Goal: Task Accomplishment & Management: Use online tool/utility

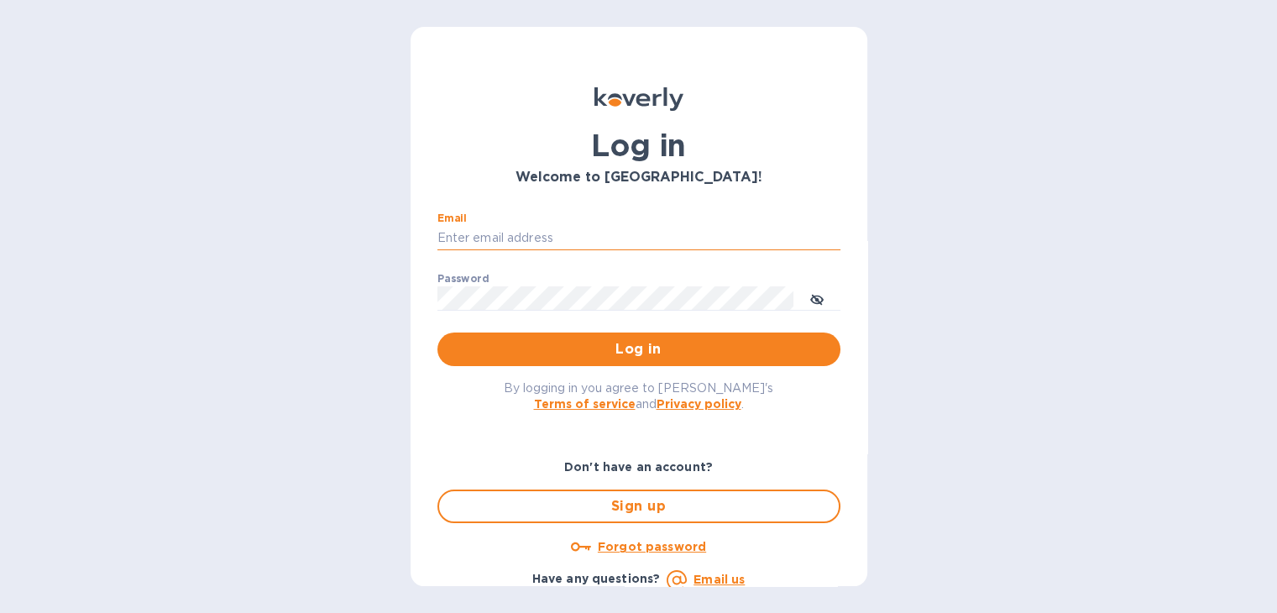
click at [614, 236] on input "Email" at bounding box center [638, 238] width 403 height 25
type input "[PERSON_NAME][EMAIL_ADDRESS][DOMAIN_NAME]"
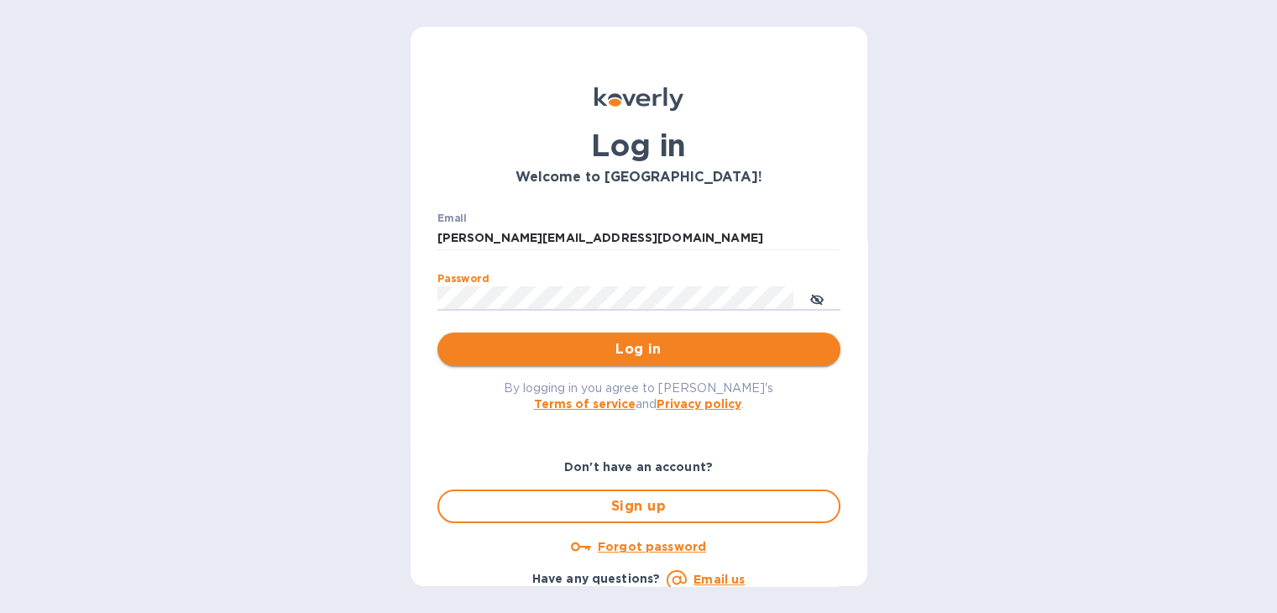
click at [655, 348] on span "Log in" at bounding box center [639, 349] width 376 height 20
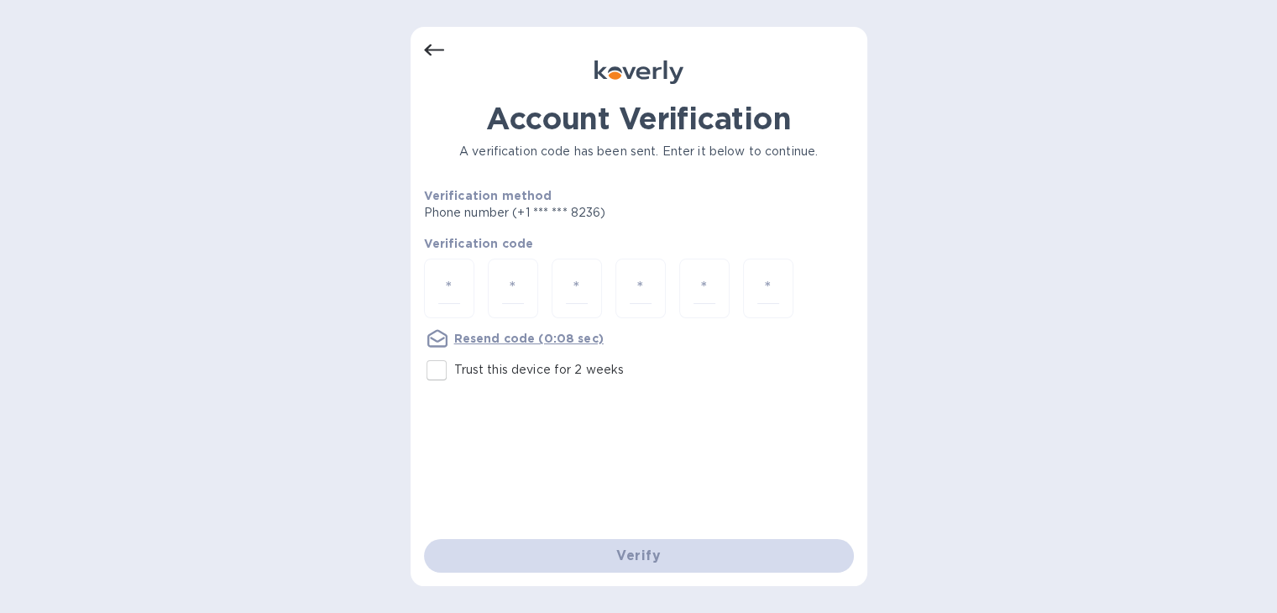
click at [444, 376] on input "Trust this device for 2 weeks" at bounding box center [436, 370] width 35 height 35
checkbox input "true"
click at [454, 283] on input "number" at bounding box center [449, 288] width 22 height 31
type input "3"
type input "6"
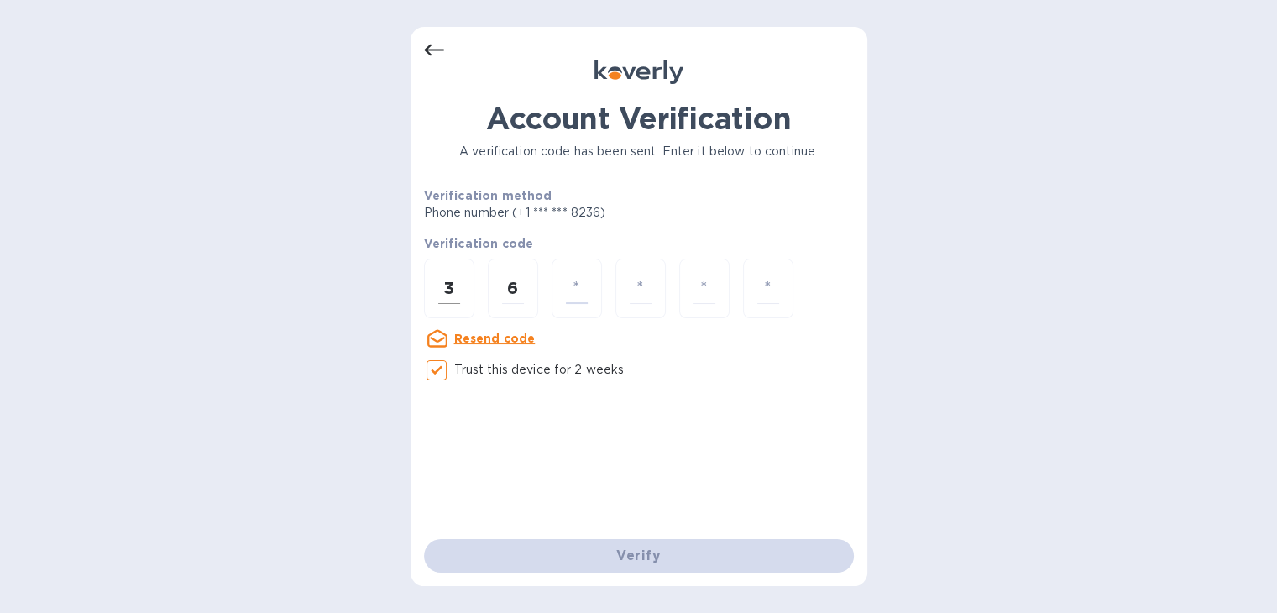
type input "7"
type input "4"
type input "6"
type input "8"
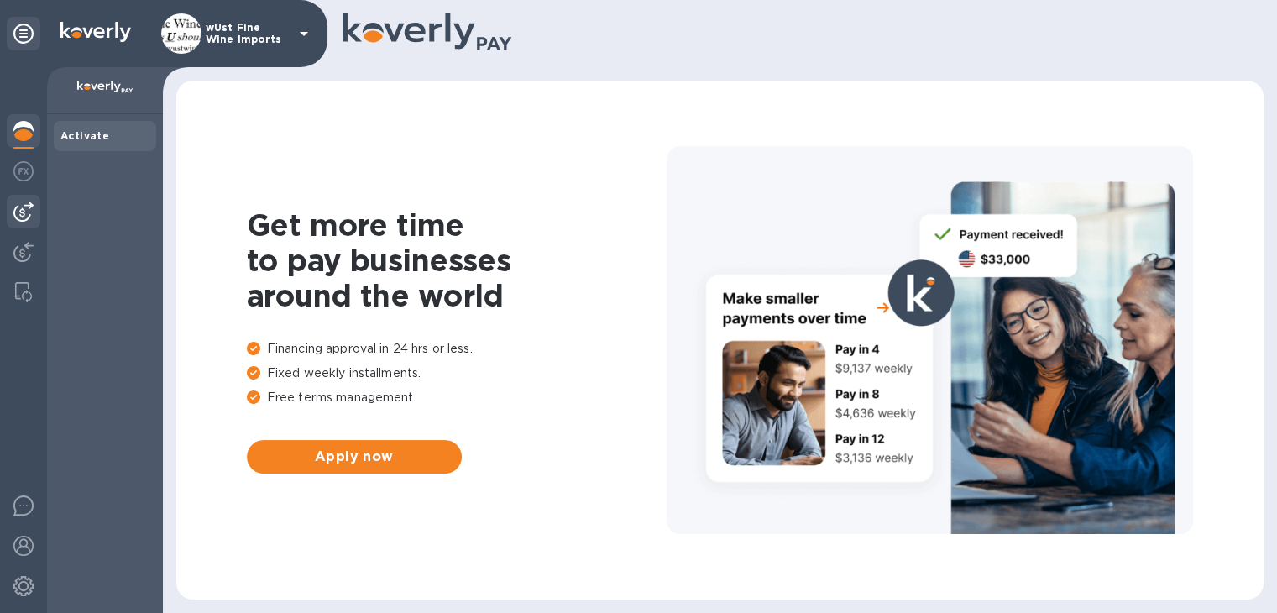
click at [25, 210] on img at bounding box center [23, 212] width 20 height 20
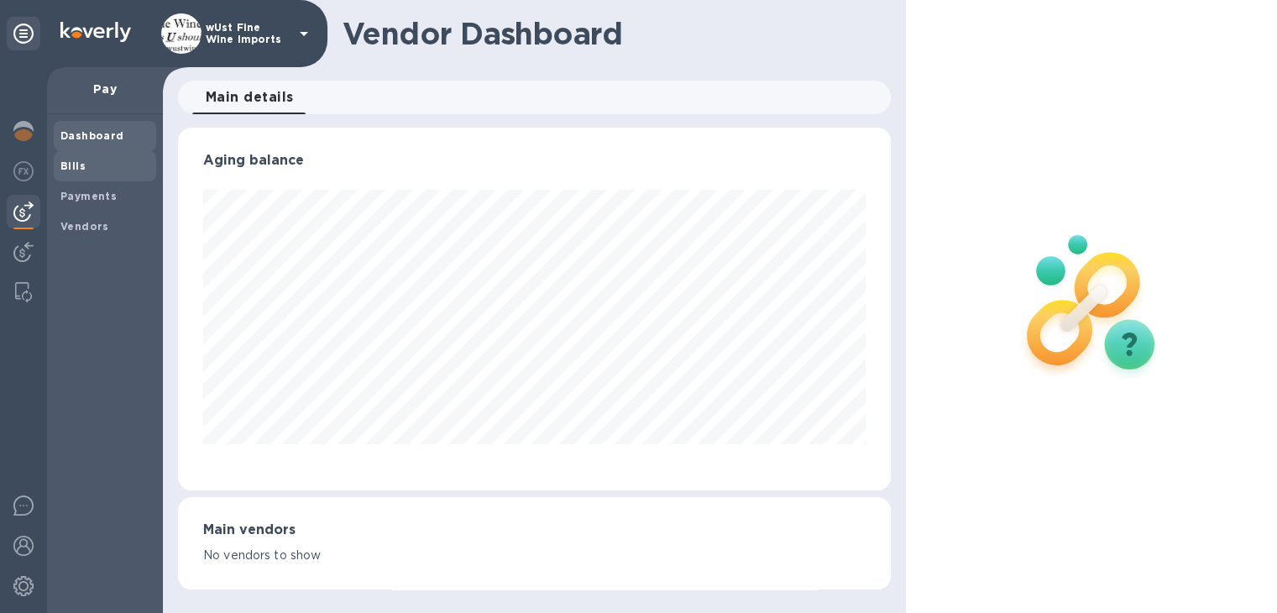
scroll to position [839297, 838954]
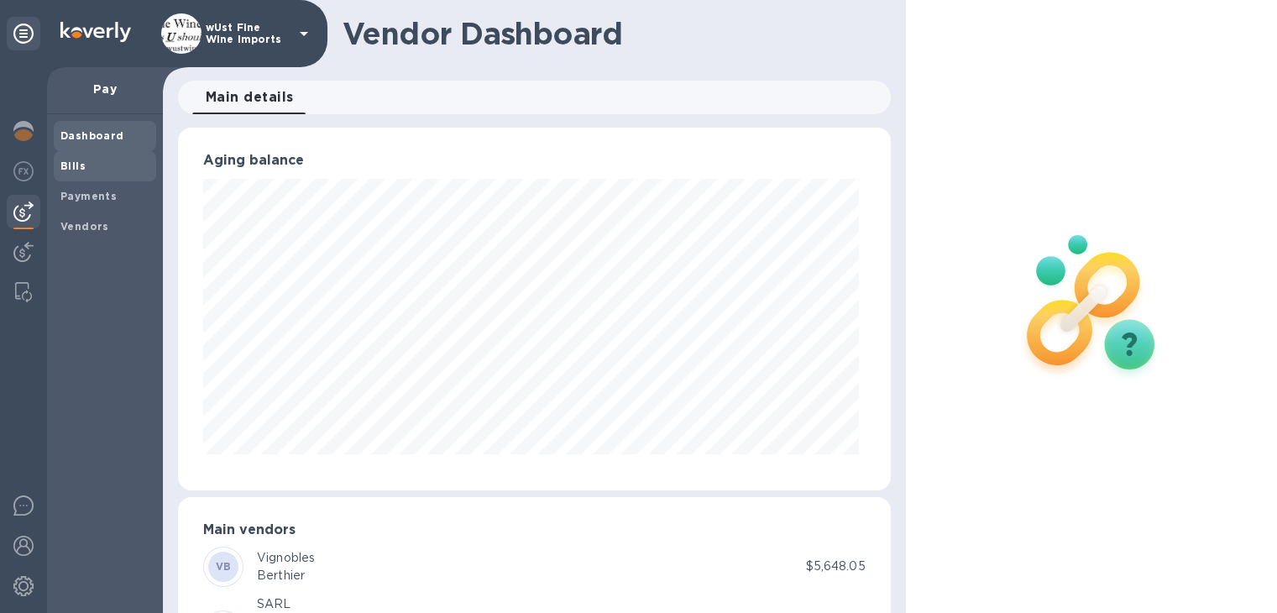
click at [81, 165] on b "Bills" at bounding box center [72, 166] width 25 height 13
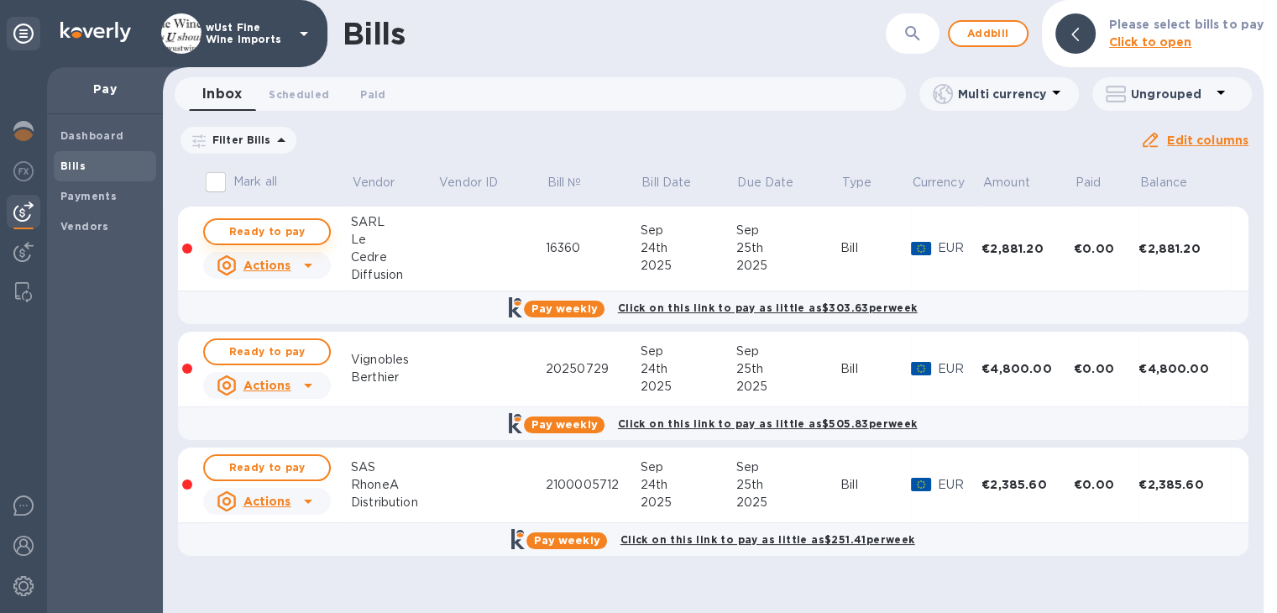
click at [285, 232] on span "Ready to pay" at bounding box center [266, 232] width 97 height 20
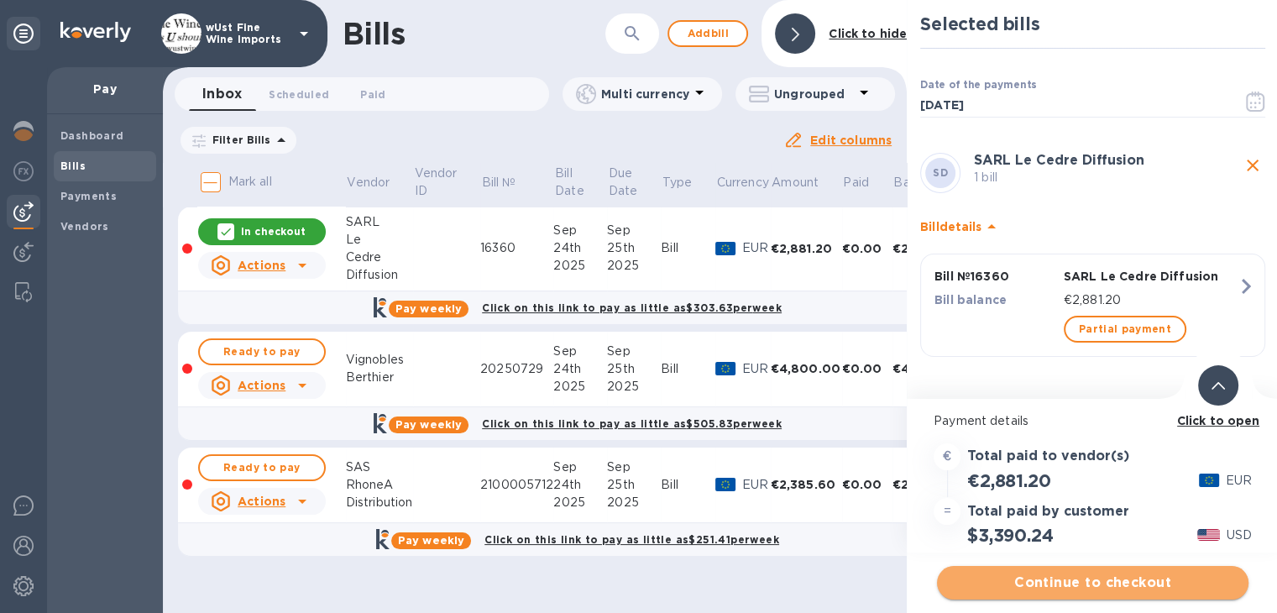
click at [1107, 573] on span "Continue to checkout" at bounding box center [1092, 583] width 285 height 20
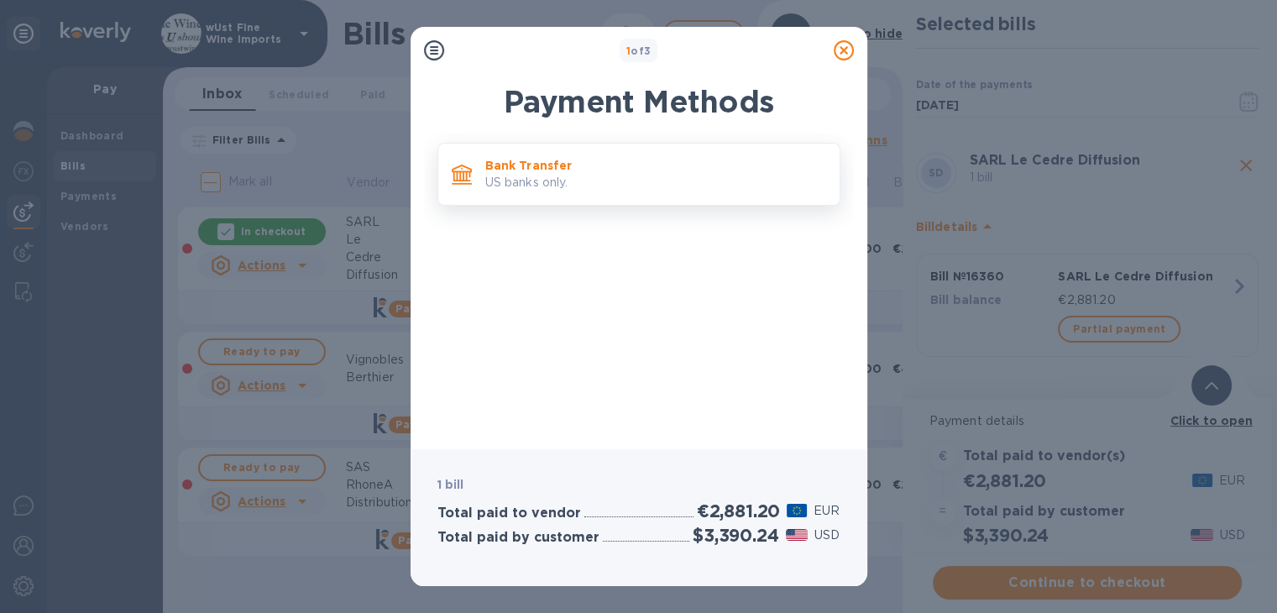
click at [531, 168] on p "Bank Transfer" at bounding box center [655, 165] width 341 height 17
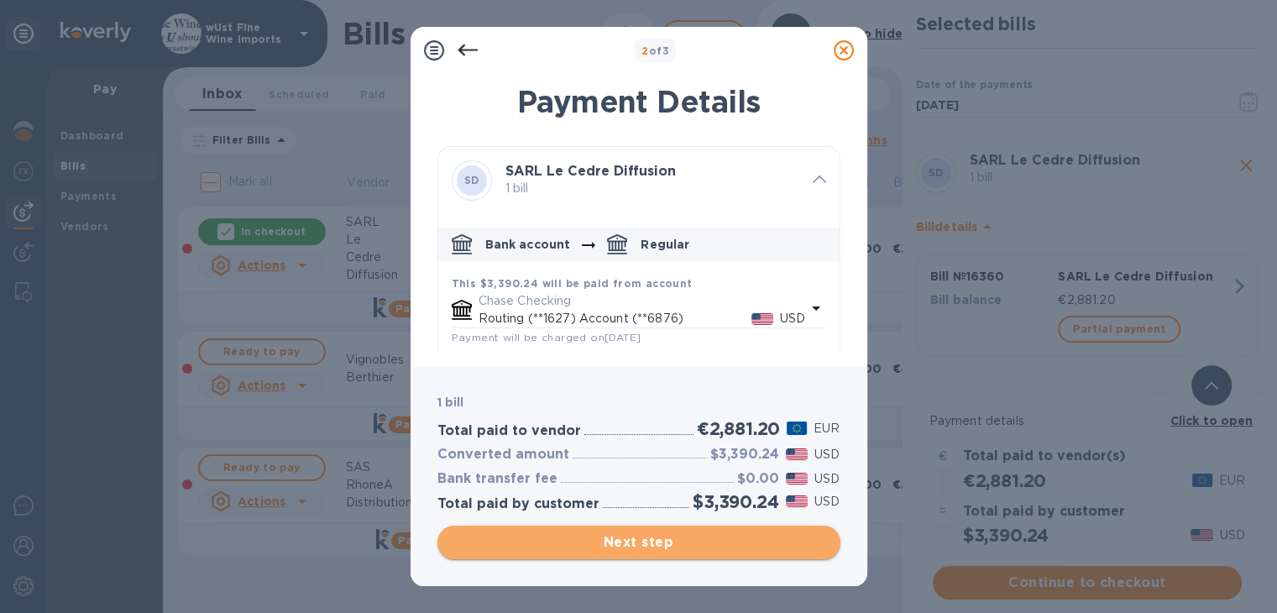
click at [646, 538] on span "Next step" at bounding box center [639, 542] width 376 height 20
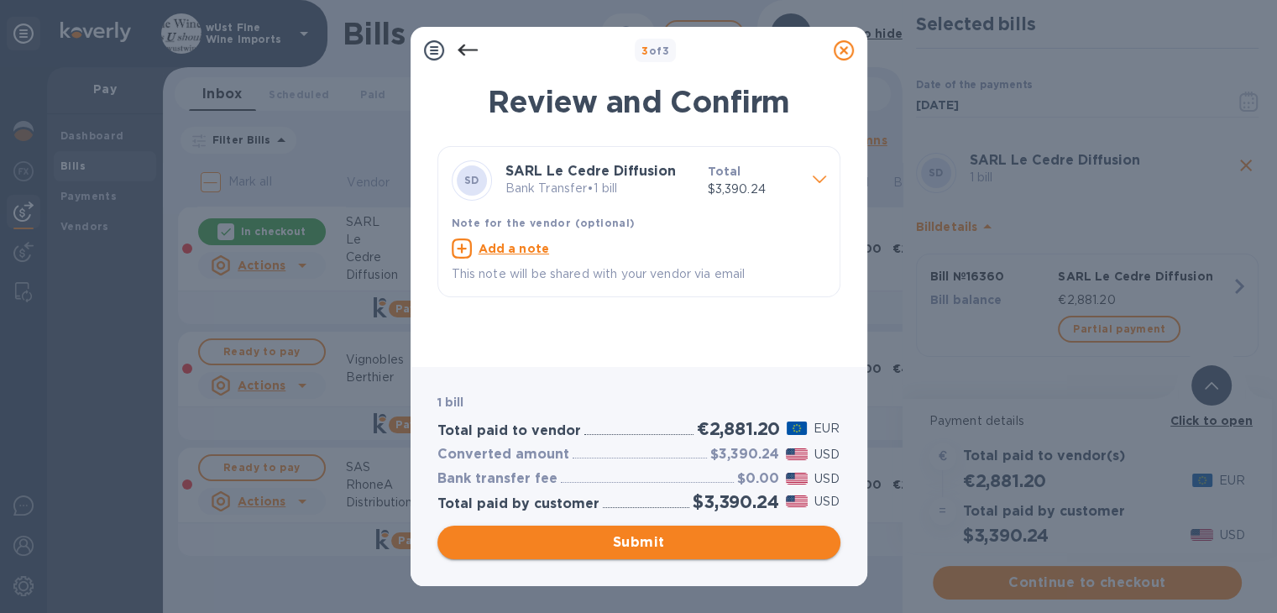
click at [646, 538] on span "Submit" at bounding box center [639, 542] width 376 height 20
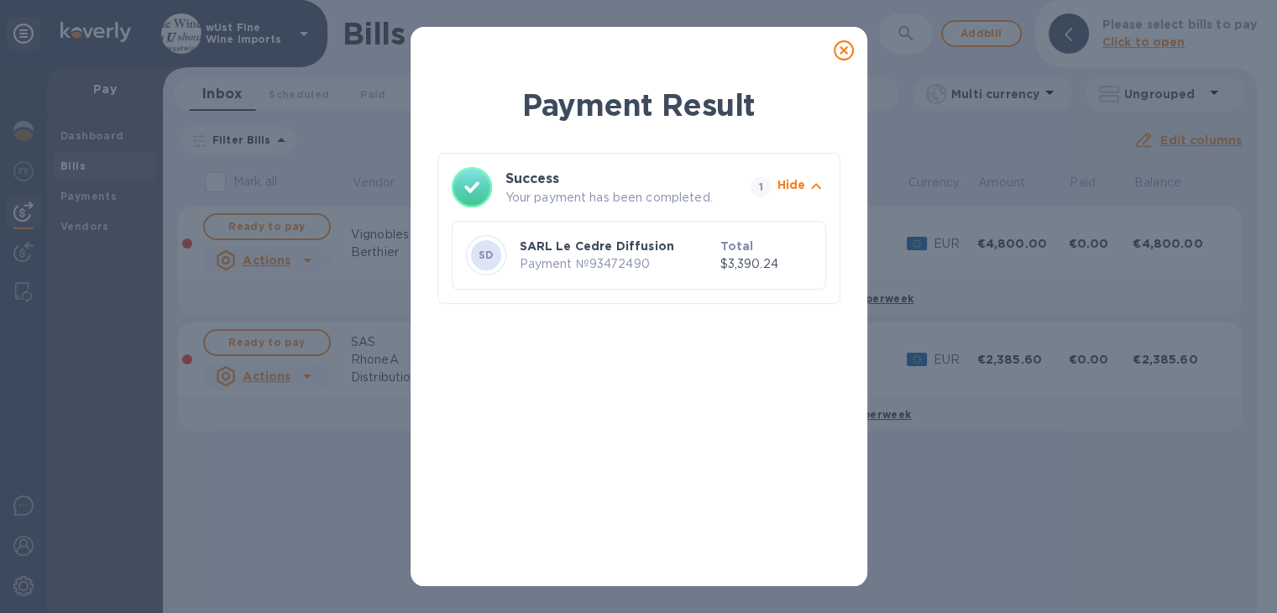
click at [844, 50] on icon at bounding box center [844, 50] width 20 height 20
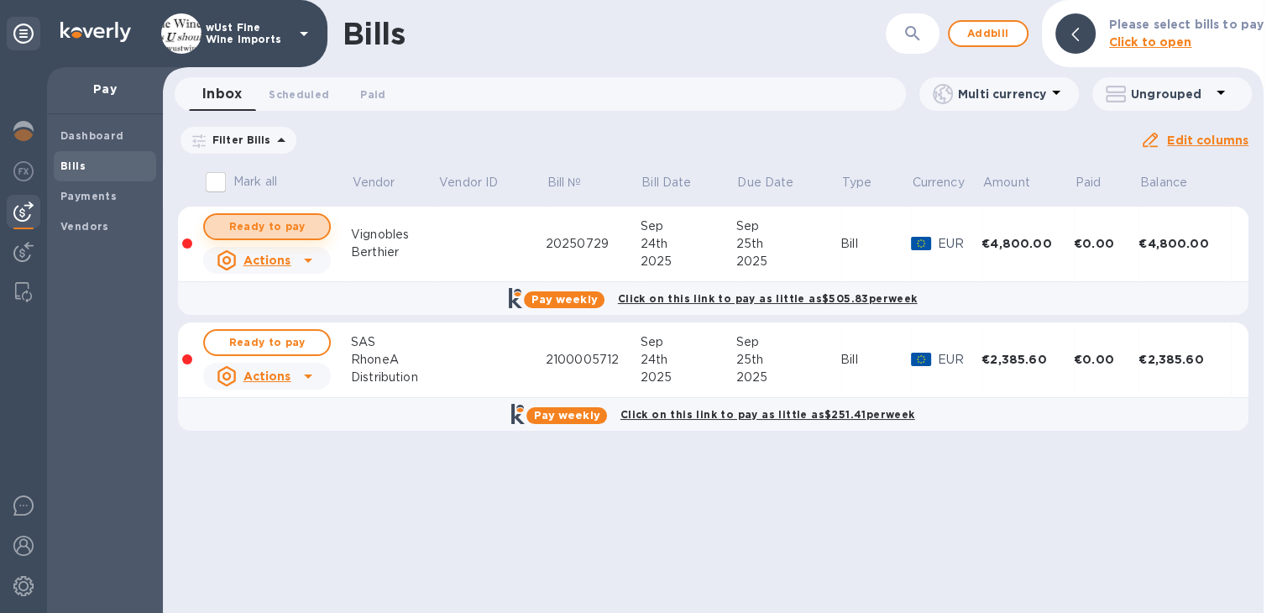
click at [275, 223] on span "Ready to pay" at bounding box center [266, 227] width 97 height 20
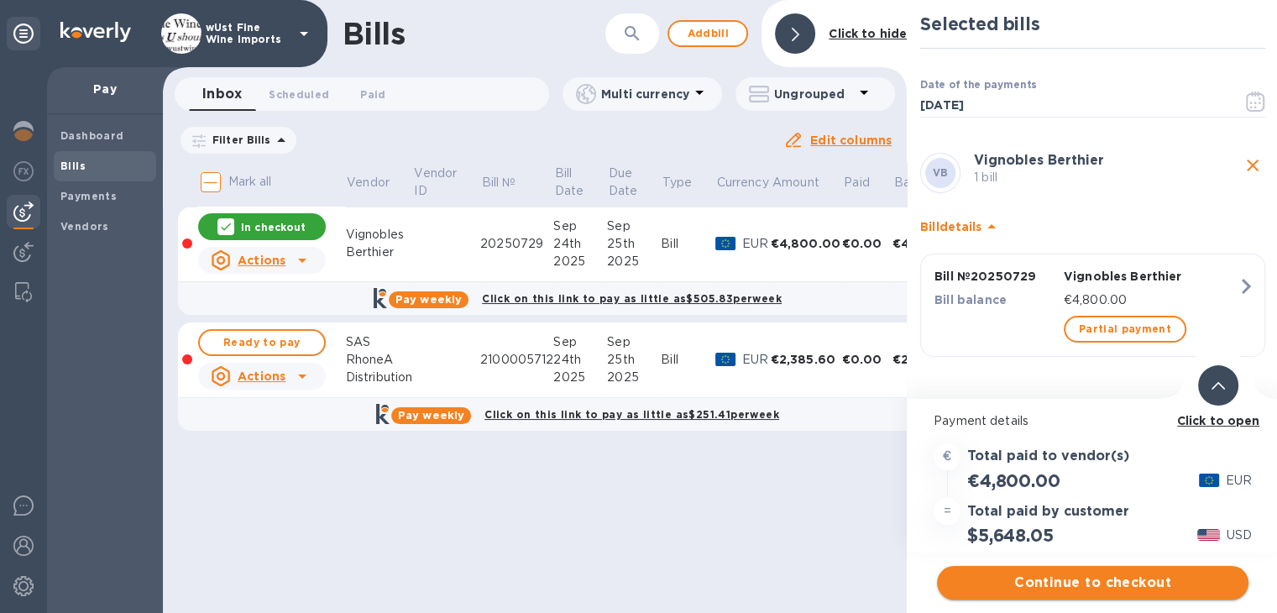
click at [1092, 579] on span "Continue to checkout" at bounding box center [1092, 583] width 285 height 20
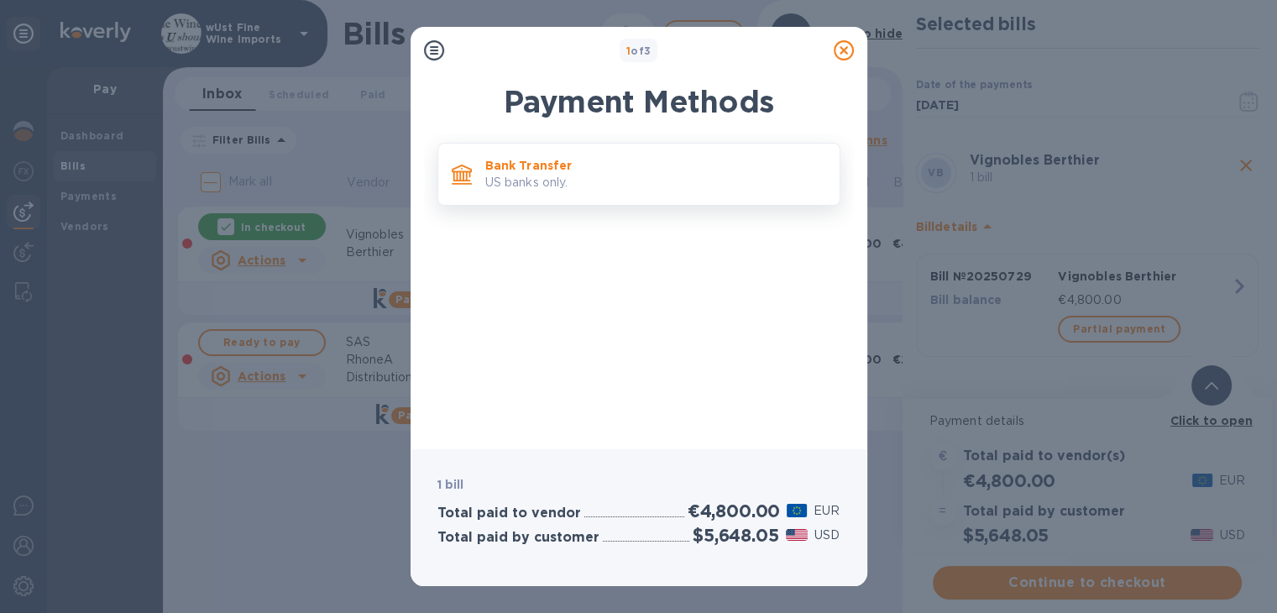
click at [545, 169] on p "Bank Transfer" at bounding box center [655, 165] width 341 height 17
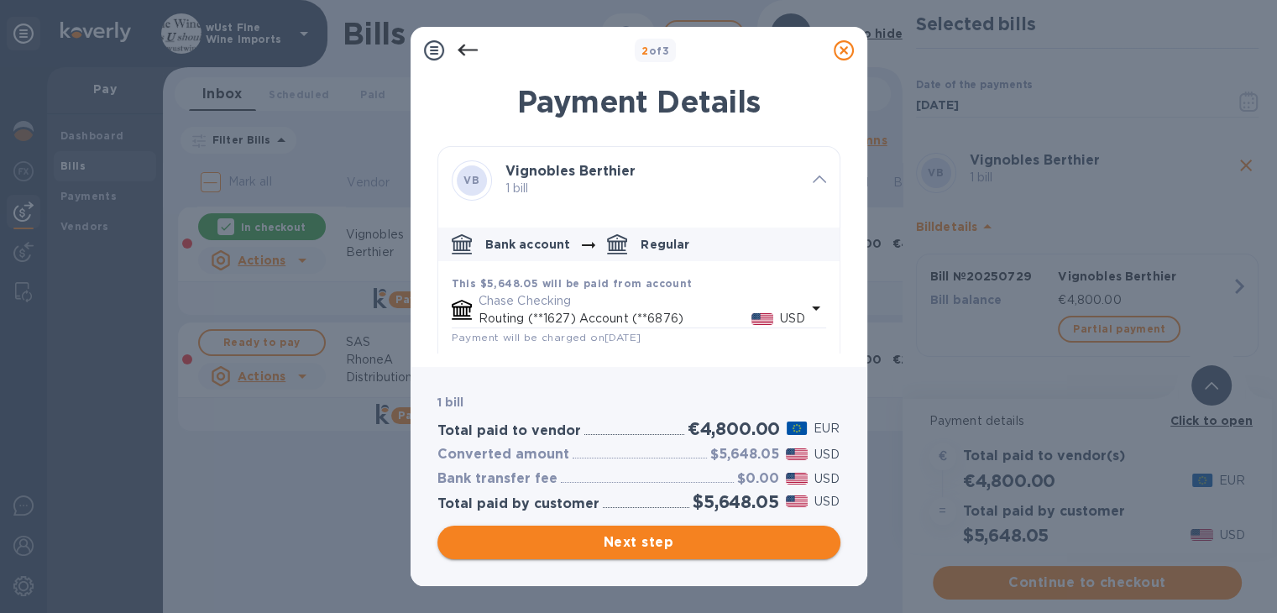
click at [637, 537] on span "Next step" at bounding box center [639, 542] width 376 height 20
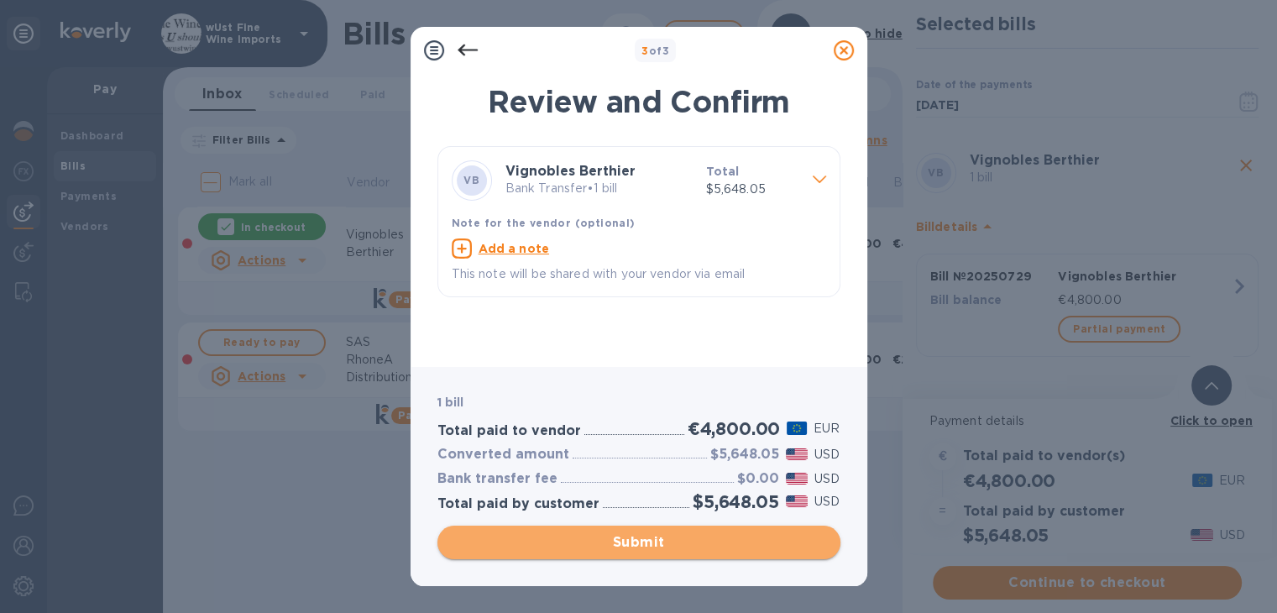
click at [633, 539] on span "Submit" at bounding box center [639, 542] width 376 height 20
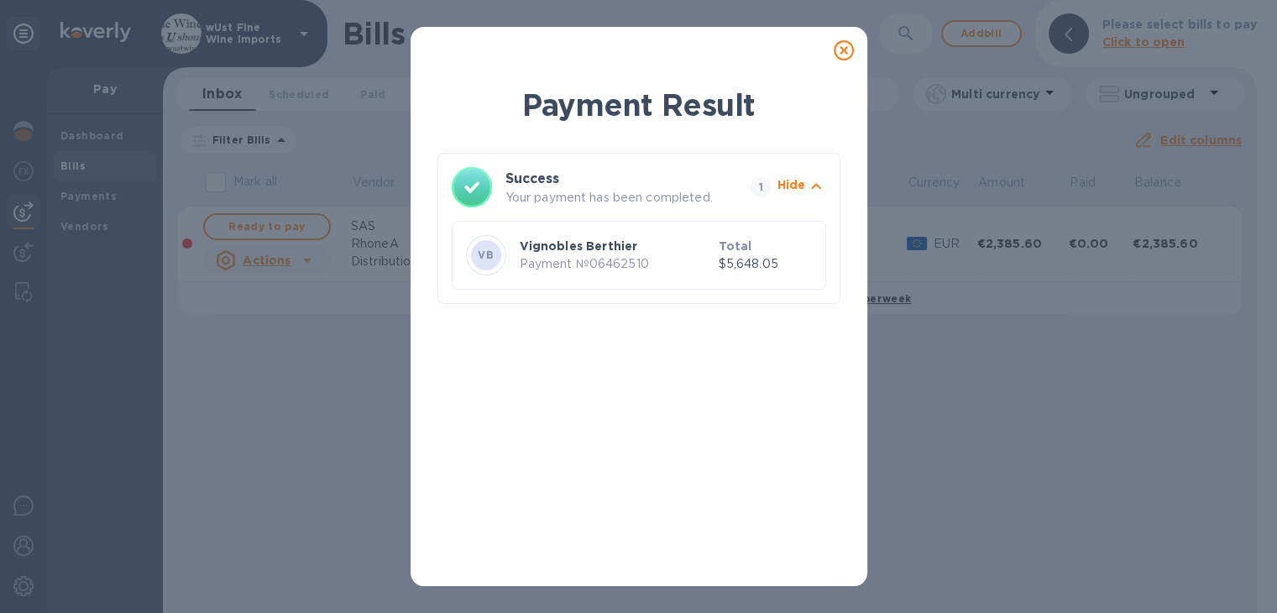
click at [848, 50] on icon at bounding box center [844, 50] width 20 height 20
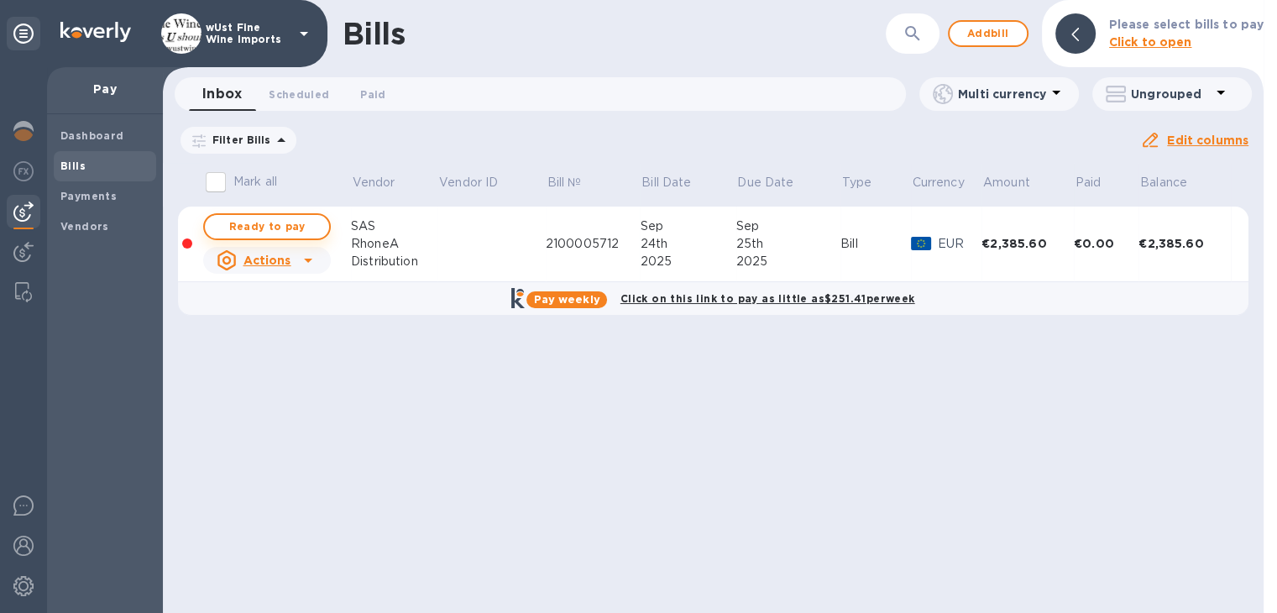
click at [286, 226] on span "Ready to pay" at bounding box center [266, 227] width 97 height 20
checkbox input "true"
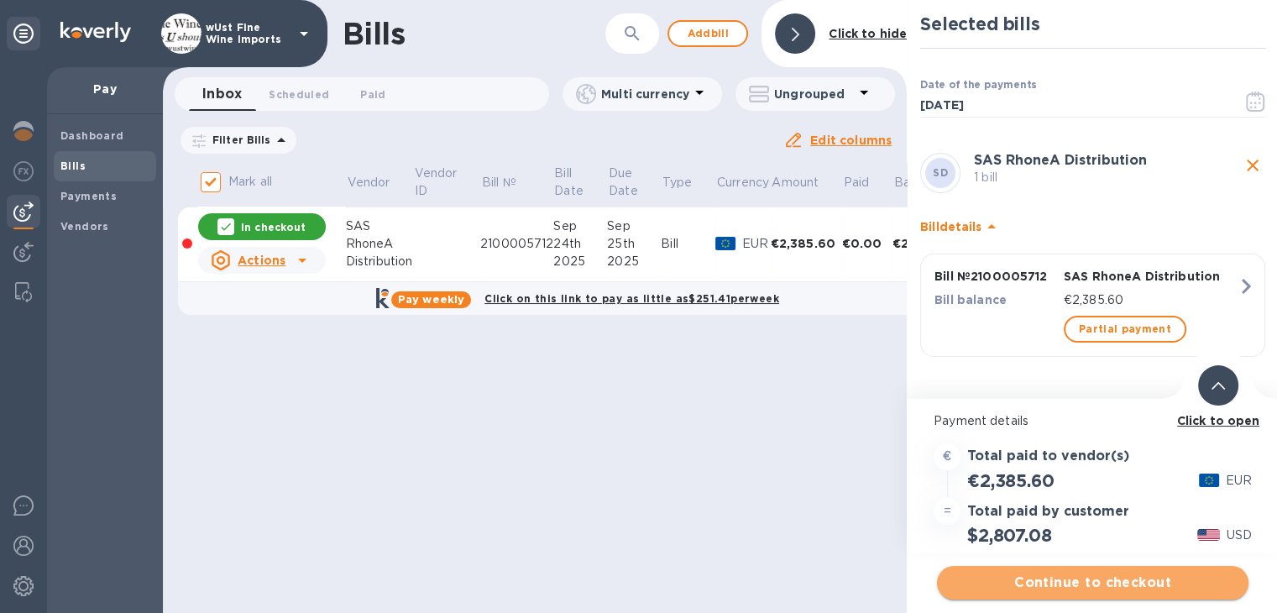
click at [1108, 582] on span "Continue to checkout" at bounding box center [1092, 583] width 285 height 20
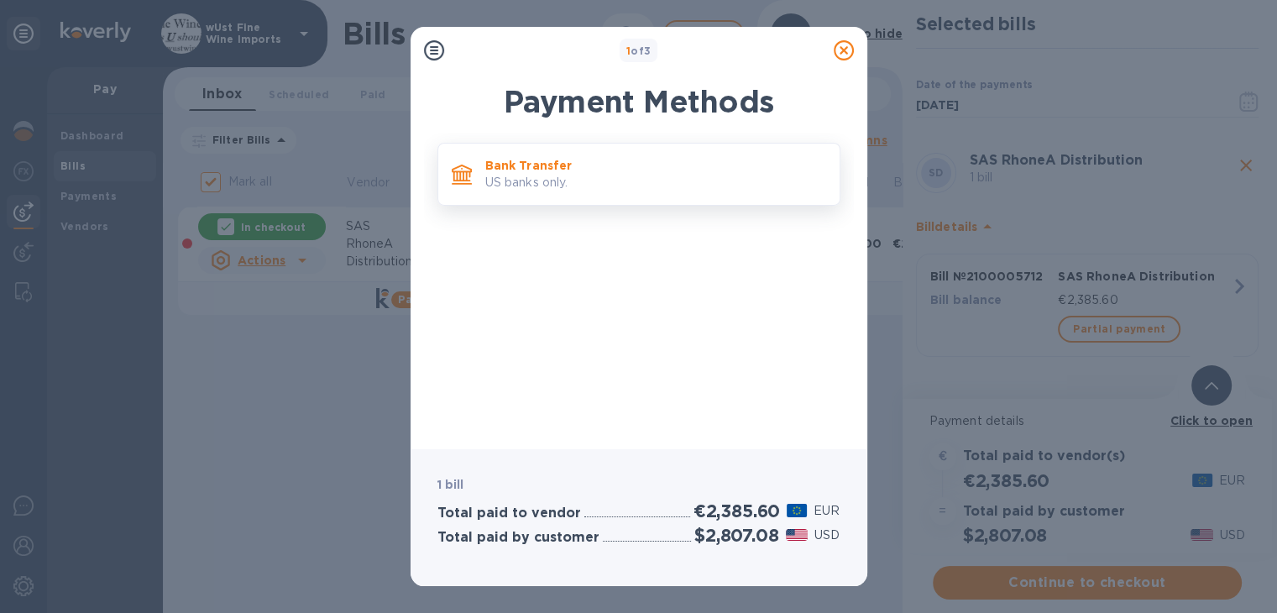
click at [530, 169] on p "Bank Transfer" at bounding box center [655, 165] width 341 height 17
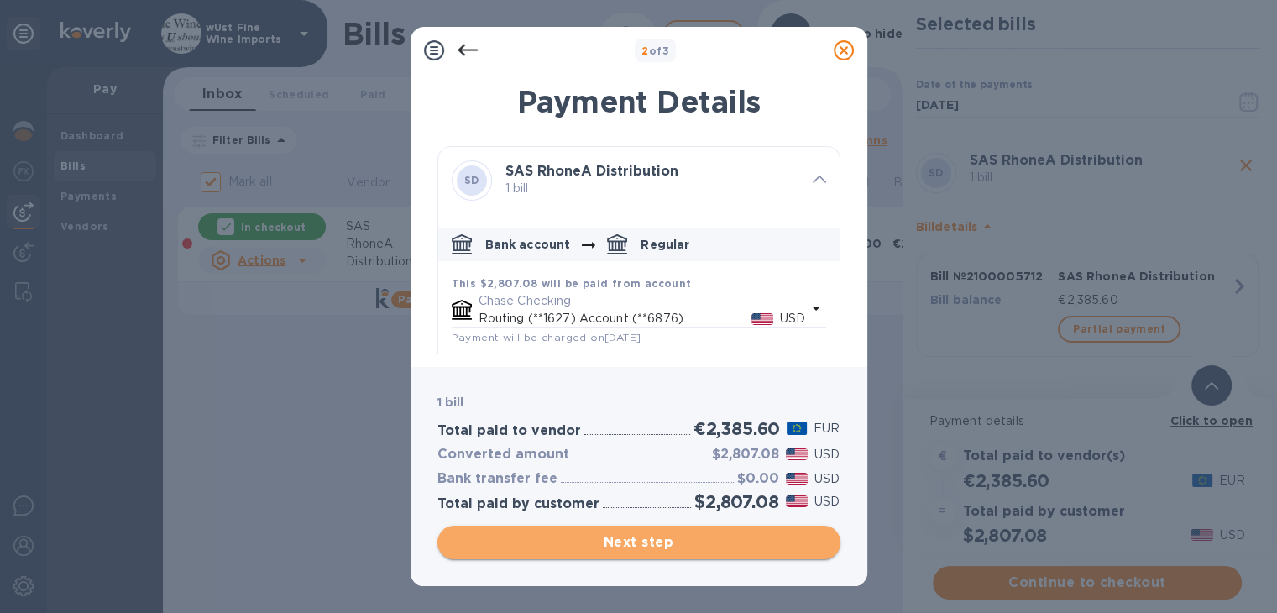
click at [645, 539] on span "Next step" at bounding box center [639, 542] width 376 height 20
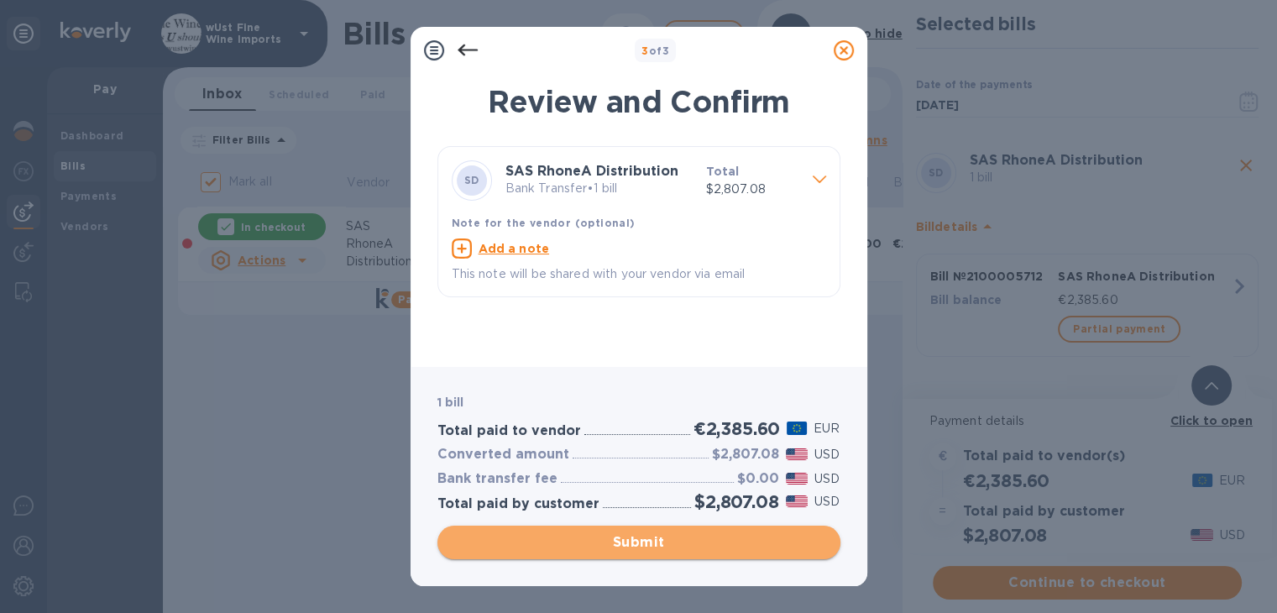
click at [639, 538] on span "Submit" at bounding box center [639, 542] width 376 height 20
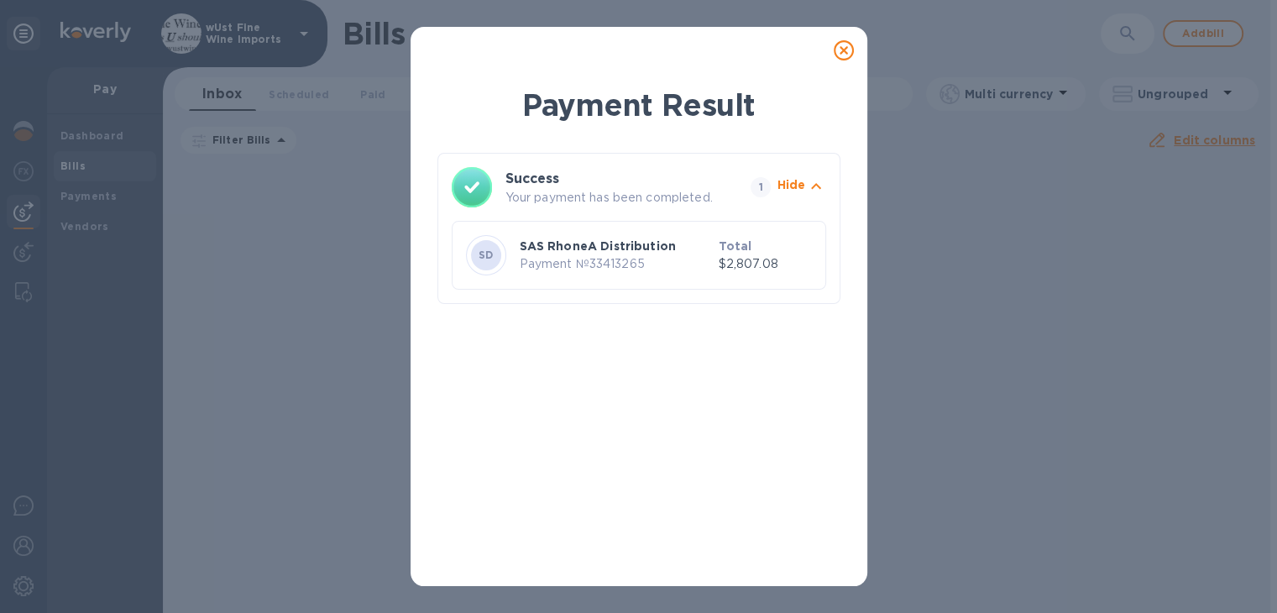
click at [846, 50] on icon at bounding box center [844, 50] width 20 height 20
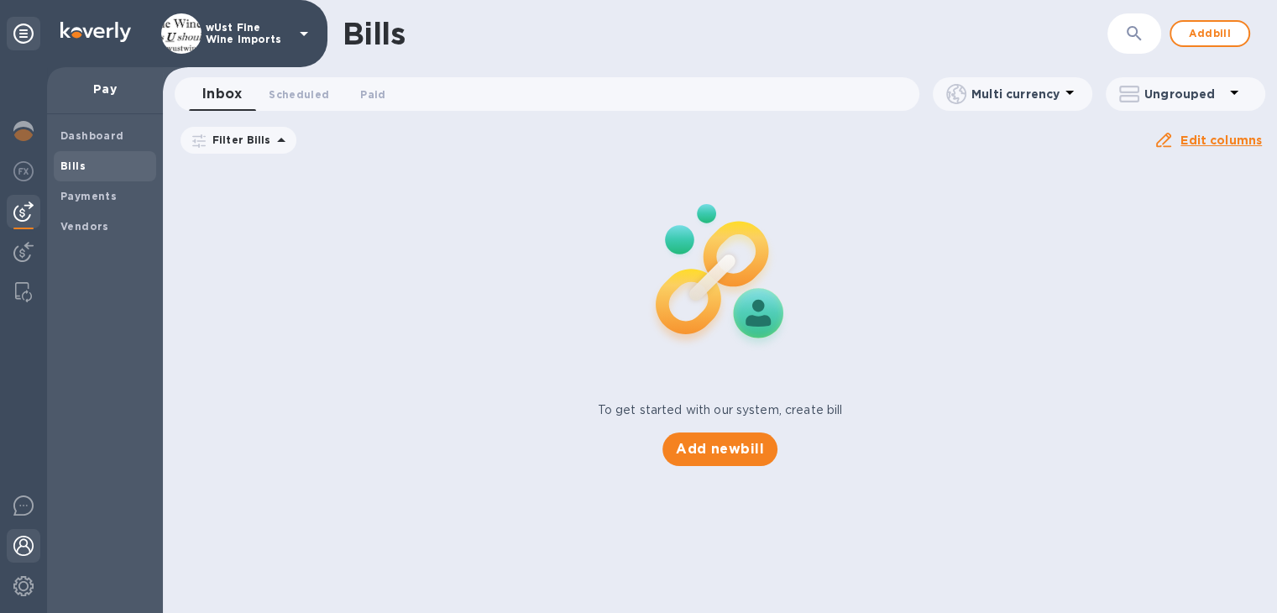
click at [25, 545] on img at bounding box center [23, 546] width 20 height 20
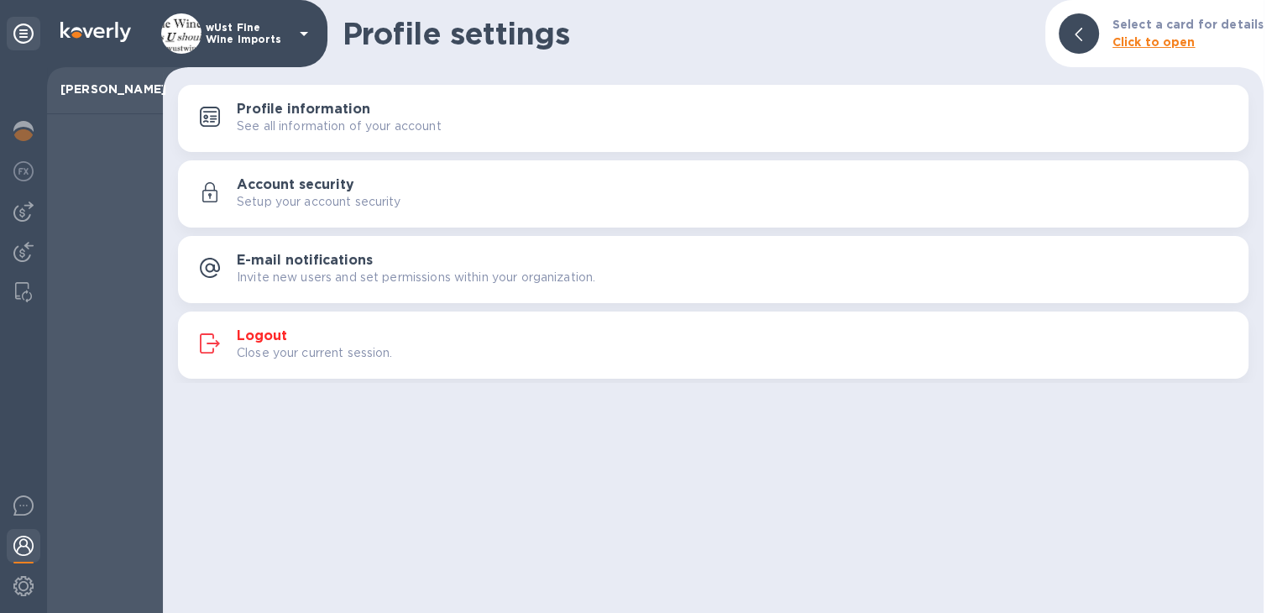
click at [301, 338] on div "Logout Close your current session." at bounding box center [736, 345] width 998 height 34
